Goal: Check status: Check status

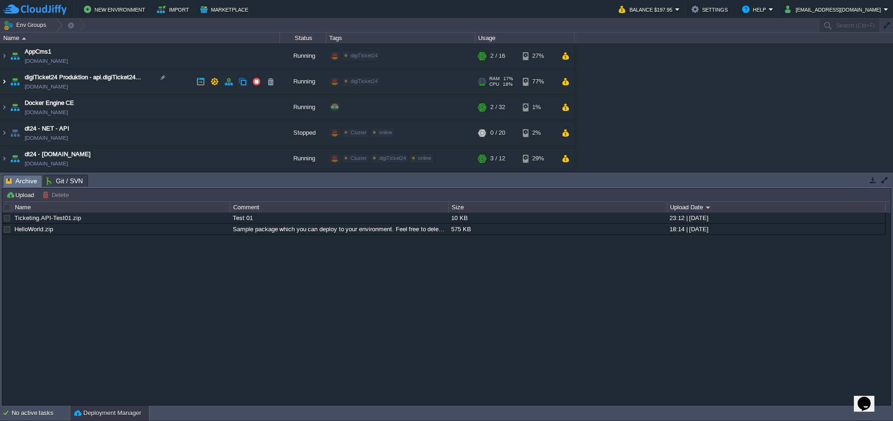
click at [2, 82] on img at bounding box center [3, 81] width 7 height 25
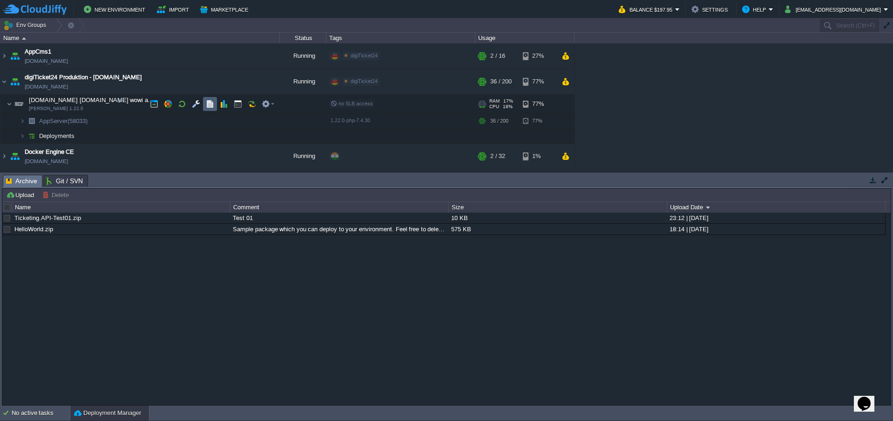
click at [213, 104] on button "button" at bounding box center [210, 104] width 8 height 8
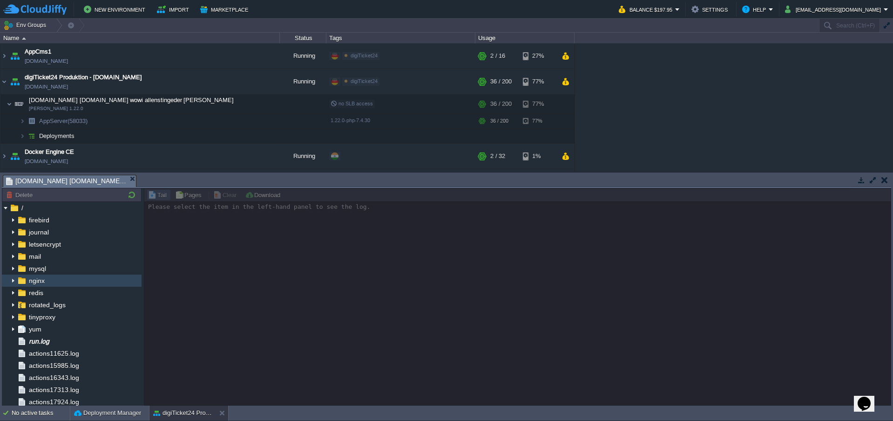
click at [40, 284] on span "nginx" at bounding box center [36, 280] width 19 height 8
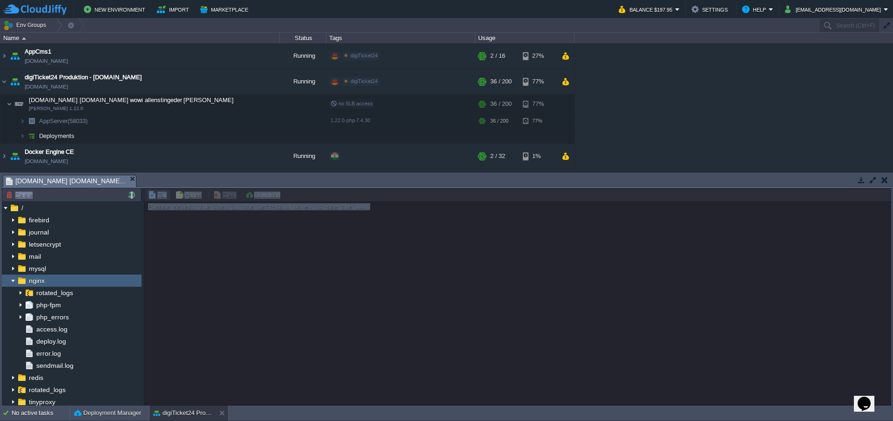
click at [395, 188] on div "Tasks Activity Log Archive Git / SVN [DOMAIN_NAME] [DOMAIN_NAME] wowi allenstin…" at bounding box center [446, 288] width 893 height 233
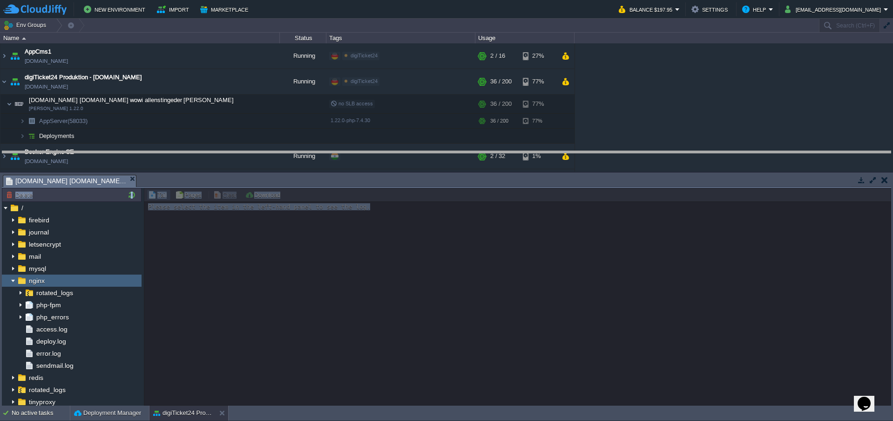
drag, startPoint x: 395, startPoint y: 188, endPoint x: 394, endPoint y: 164, distance: 23.8
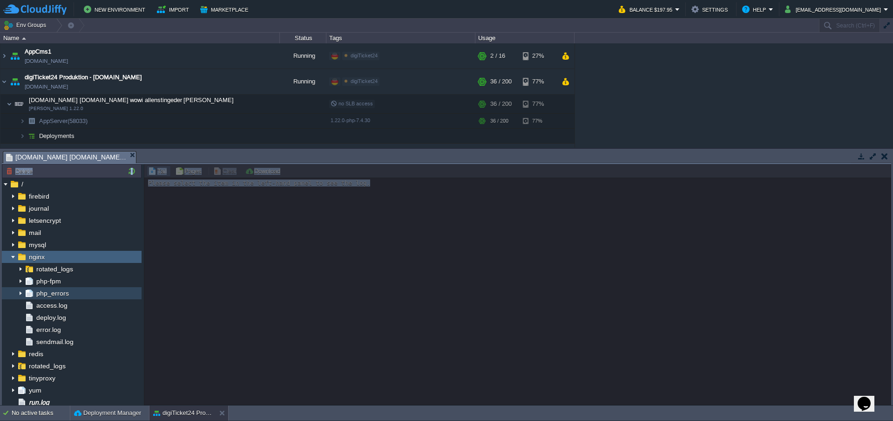
click at [61, 296] on span "php_errors" at bounding box center [52, 293] width 36 height 8
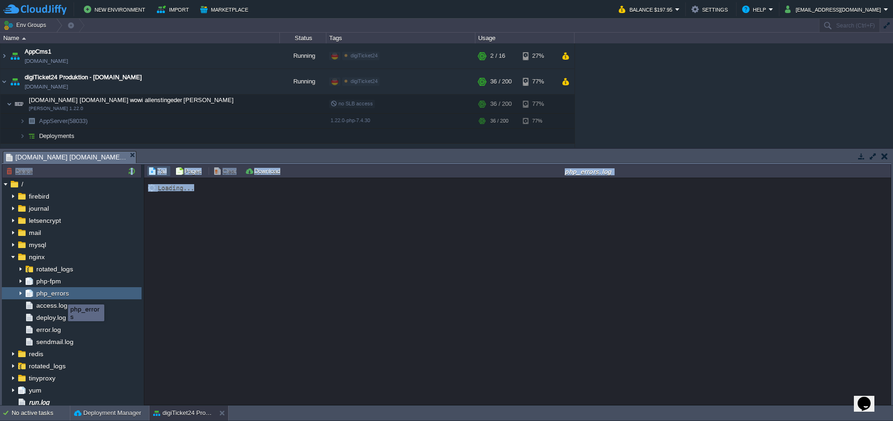
click at [61, 296] on span "php_errors" at bounding box center [52, 293] width 36 height 8
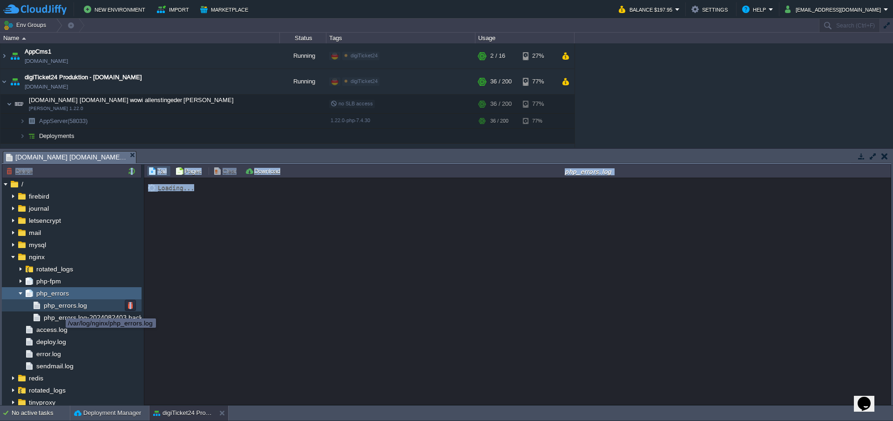
click at [59, 308] on span "php_errors.log" at bounding box center [65, 305] width 47 height 8
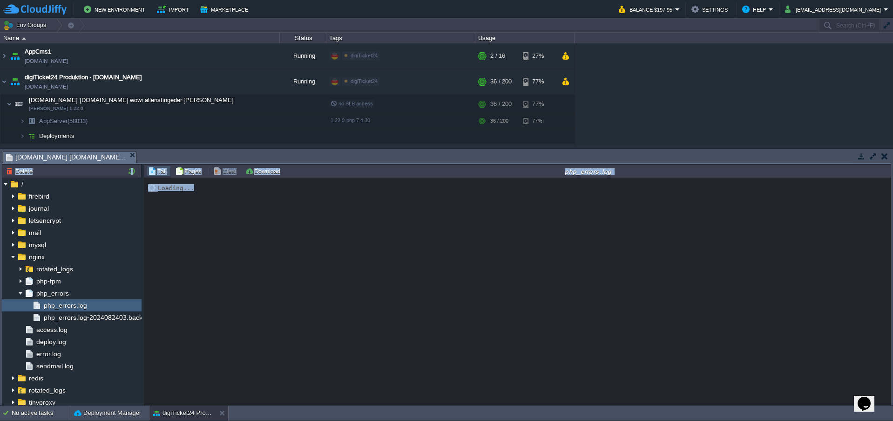
click at [265, 306] on div "Loading..." at bounding box center [517, 291] width 747 height 226
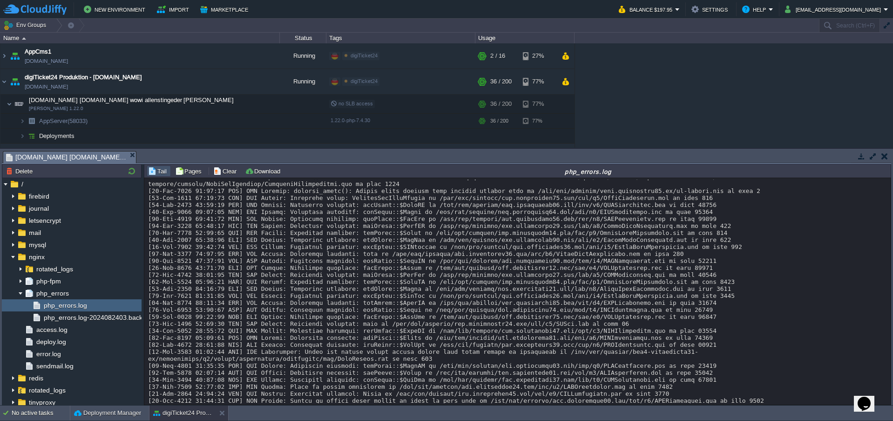
scroll to position [5510, 0]
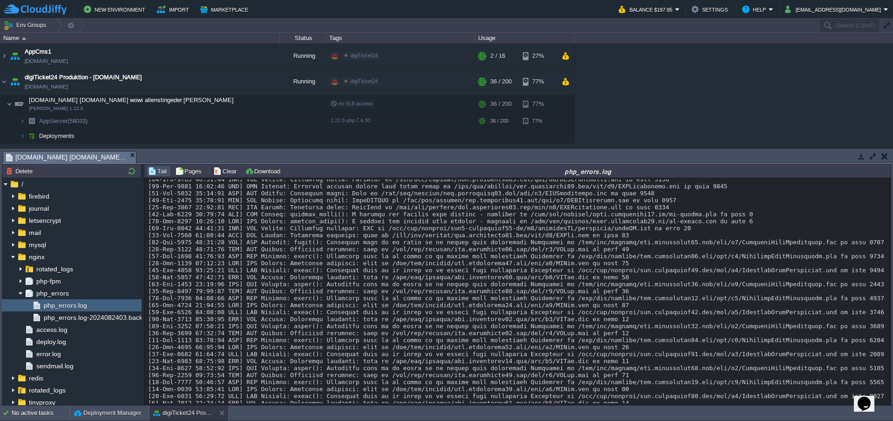
scroll to position [6914, 0]
